Goal: Task Accomplishment & Management: Use online tool/utility

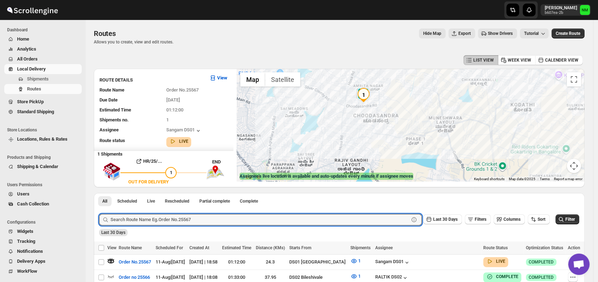
click at [136, 223] on input "text" at bounding box center [260, 219] width 299 height 11
type input "25328"
click button "Submit" at bounding box center [109, 196] width 20 height 7
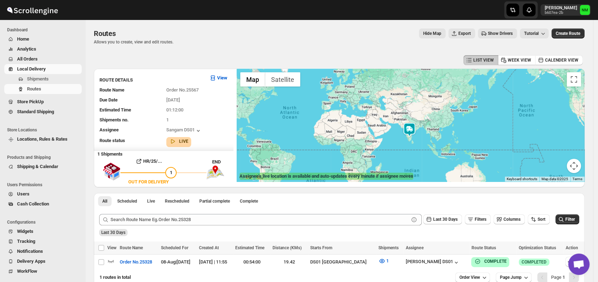
scroll to position [26, 0]
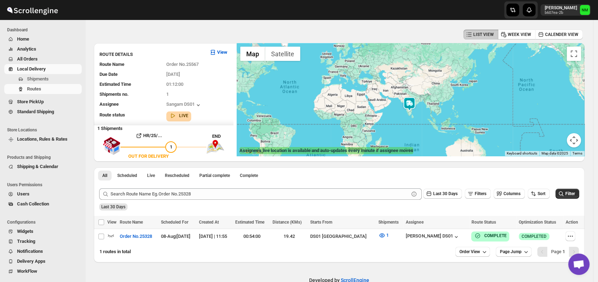
click at [35, 41] on span "Home" at bounding box center [48, 39] width 63 height 7
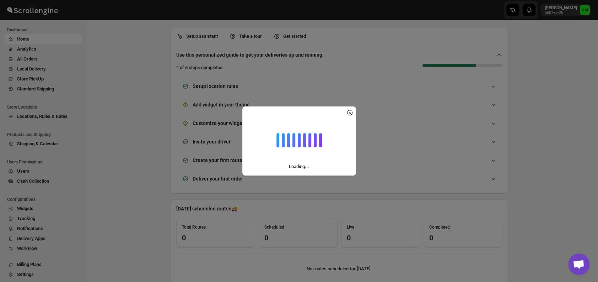
click at [42, 57] on div "Loading..." at bounding box center [299, 141] width 598 height 282
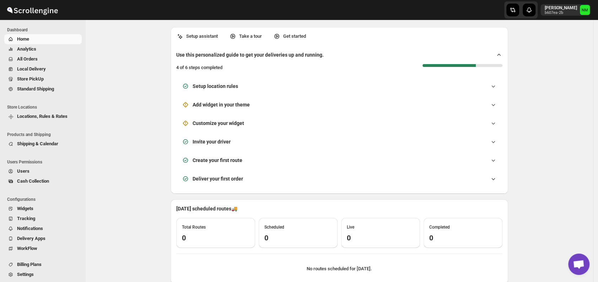
click at [42, 57] on span "All Orders" at bounding box center [48, 58] width 63 height 7
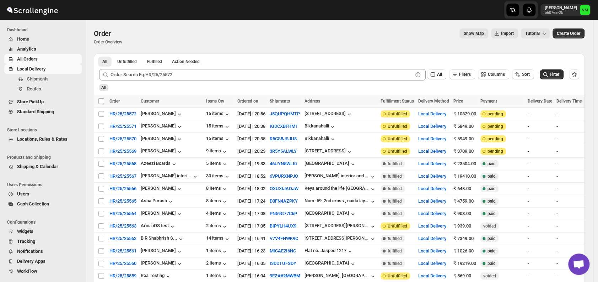
click at [43, 69] on span "Local Delivery" at bounding box center [31, 68] width 29 height 5
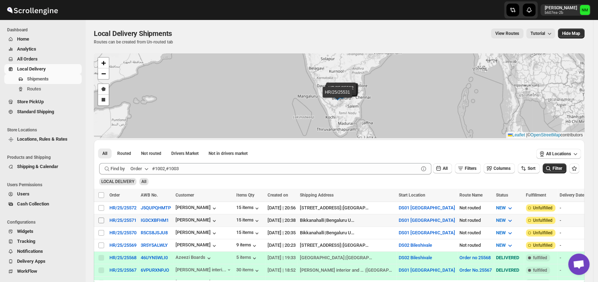
click at [102, 220] on input "Select shipment" at bounding box center [102, 220] width 6 height 6
checkbox input "true"
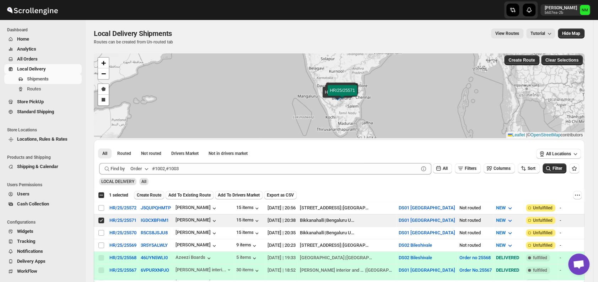
click at [147, 196] on span "Create Route" at bounding box center [149, 195] width 25 height 6
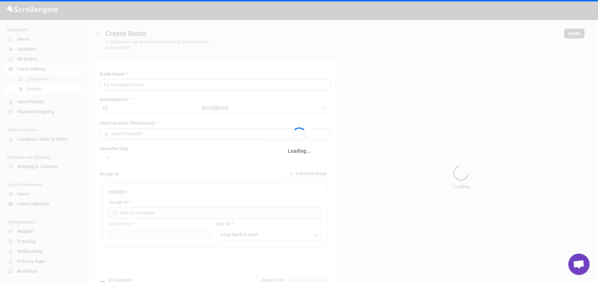
type input "Route - 12/08-0706"
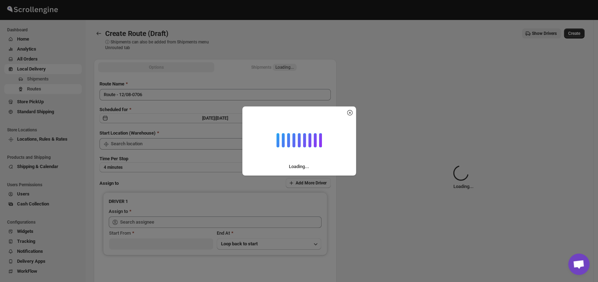
type input "DS01 [GEOGRAPHIC_DATA]"
